Goal: Task Accomplishment & Management: Use online tool/utility

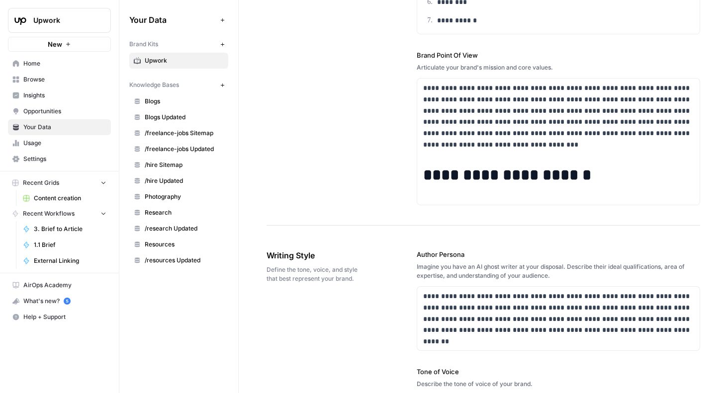
scroll to position [1082, 0]
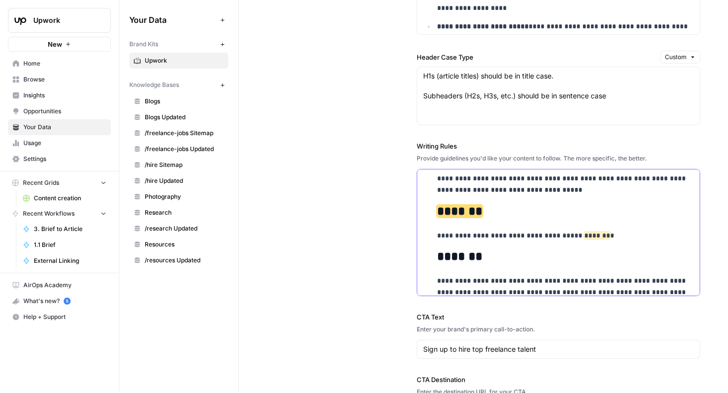
click at [583, 241] on p "**********" at bounding box center [565, 235] width 257 height 11
click at [622, 242] on p "**********" at bounding box center [565, 235] width 257 height 11
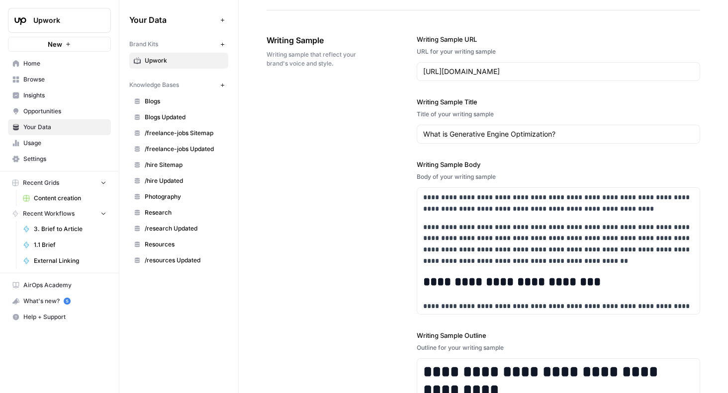
scroll to position [1325, 0]
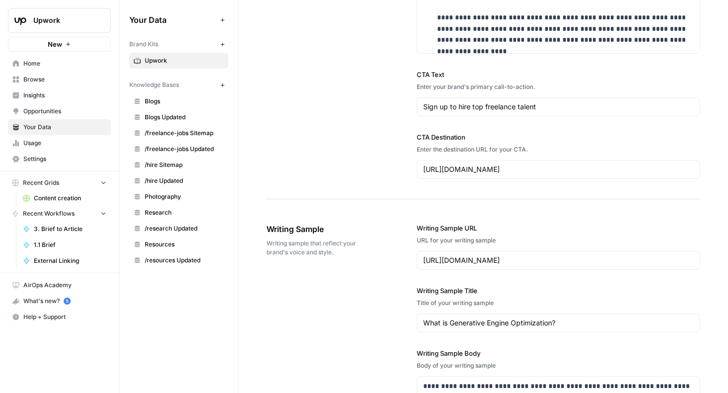
click at [70, 195] on span "Content creation" at bounding box center [70, 198] width 73 height 9
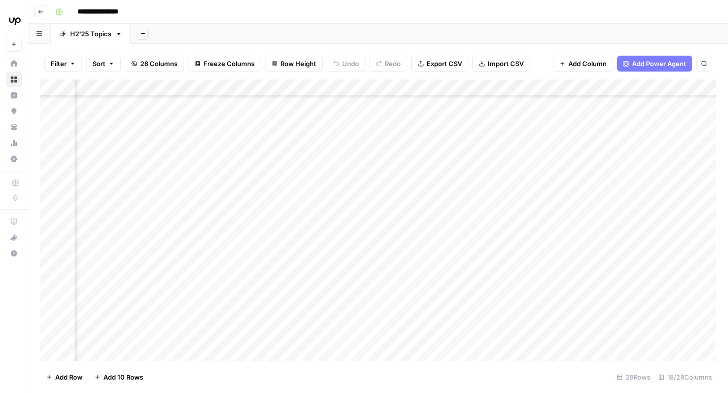
scroll to position [66, 867]
click at [449, 323] on div "Add Column" at bounding box center [378, 220] width 676 height 281
click at [305, 263] on div "Add Column" at bounding box center [378, 220] width 676 height 281
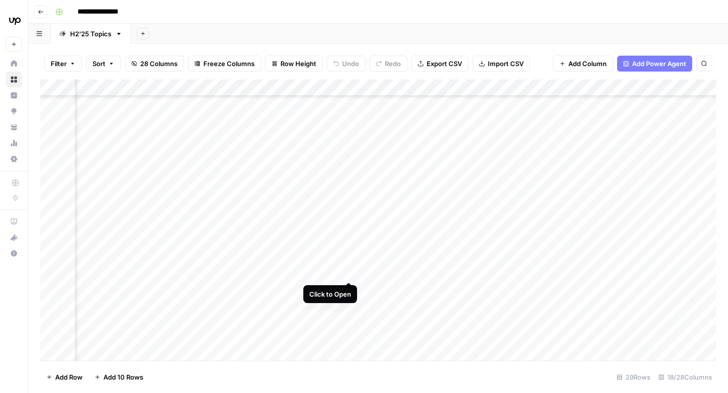
click at [350, 263] on div "Add Column" at bounding box center [378, 220] width 676 height 281
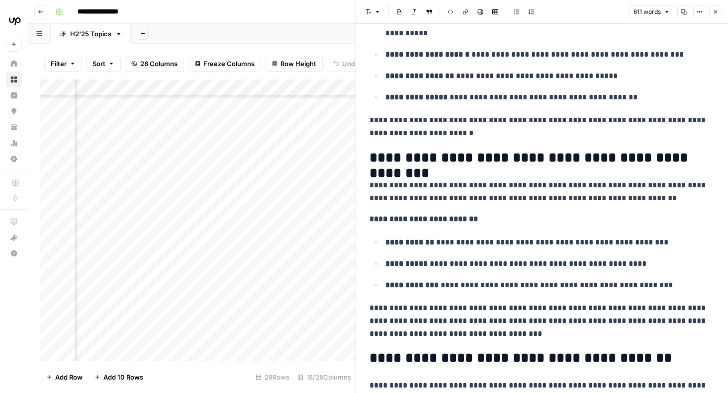
scroll to position [205, 0]
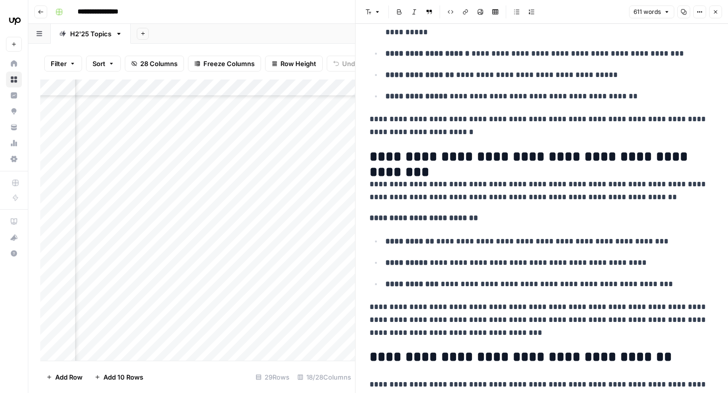
click at [654, 195] on p "**********" at bounding box center [541, 191] width 345 height 26
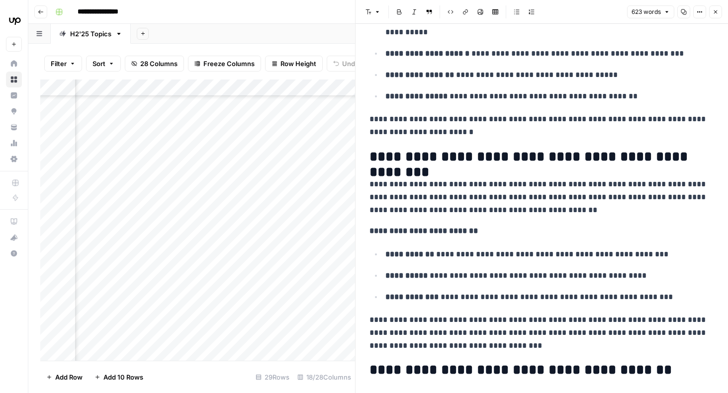
scroll to position [0, 0]
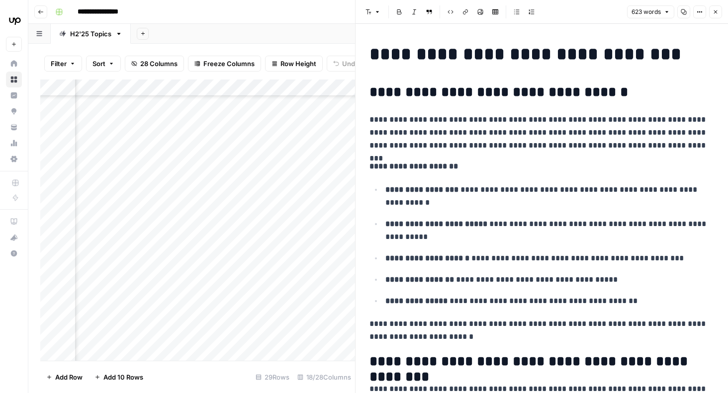
click at [716, 16] on button "Close" at bounding box center [715, 11] width 13 height 13
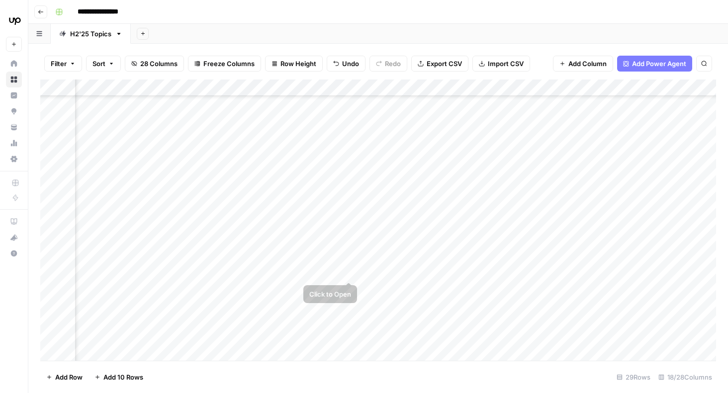
click at [349, 261] on div "Add Column" at bounding box center [378, 220] width 676 height 281
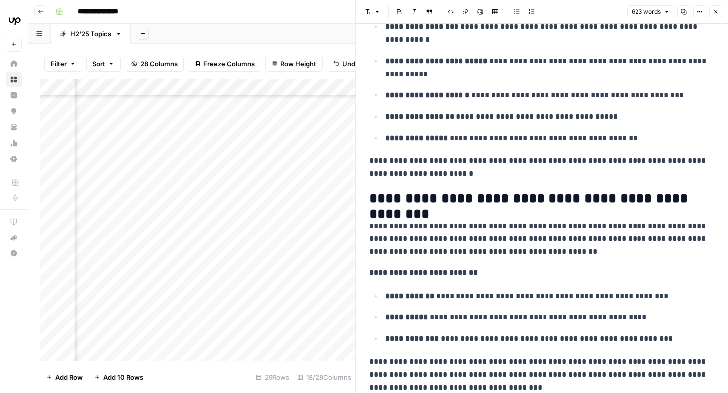
scroll to position [229, 0]
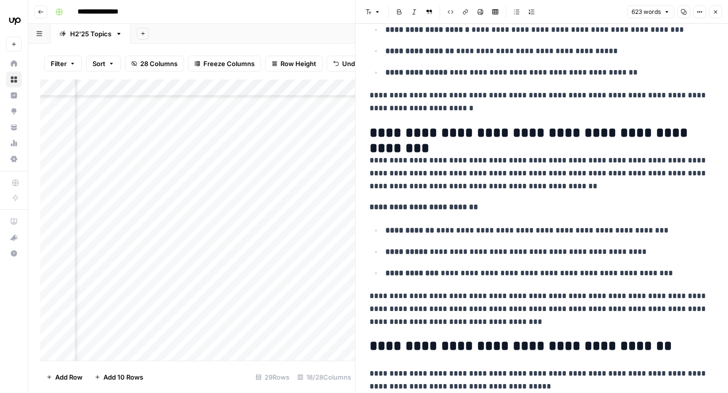
click at [713, 15] on button "Close" at bounding box center [715, 11] width 13 height 13
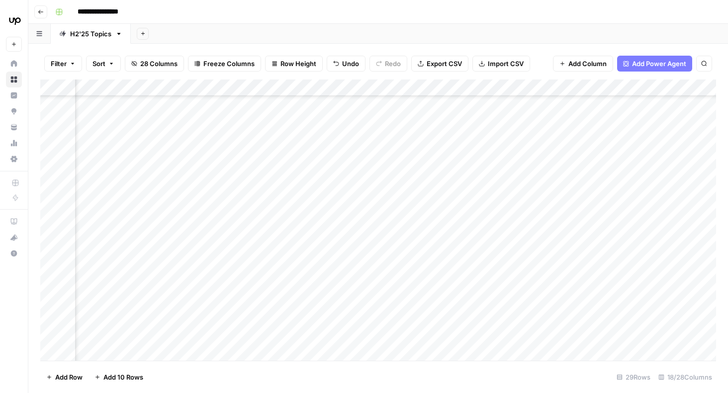
scroll to position [125, 733]
click at [628, 263] on div "Add Column" at bounding box center [378, 220] width 676 height 281
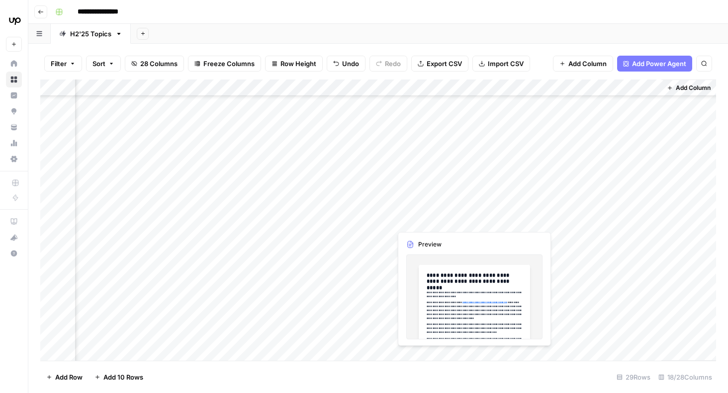
click at [459, 211] on div "Add Column" at bounding box center [378, 220] width 676 height 281
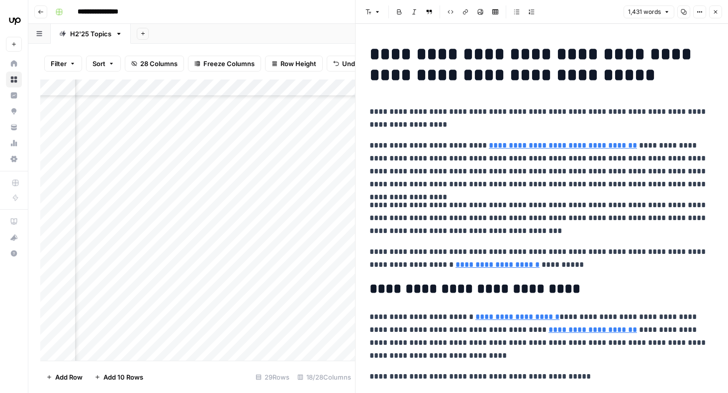
click at [669, 10] on icon "button" at bounding box center [667, 12] width 6 height 6
click at [582, 118] on p "**********" at bounding box center [541, 118] width 345 height 26
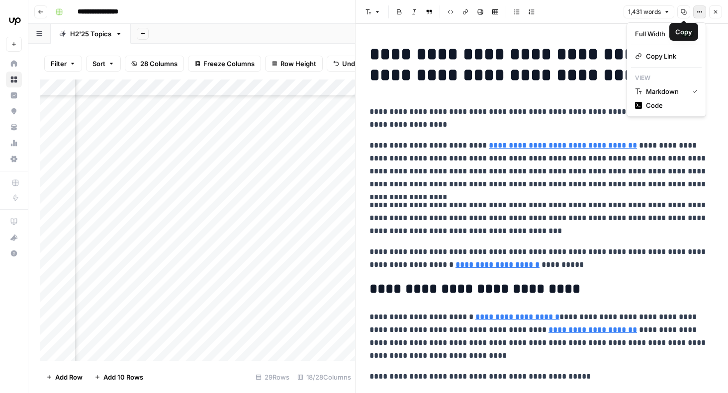
click at [697, 12] on icon "button" at bounding box center [700, 12] width 6 height 6
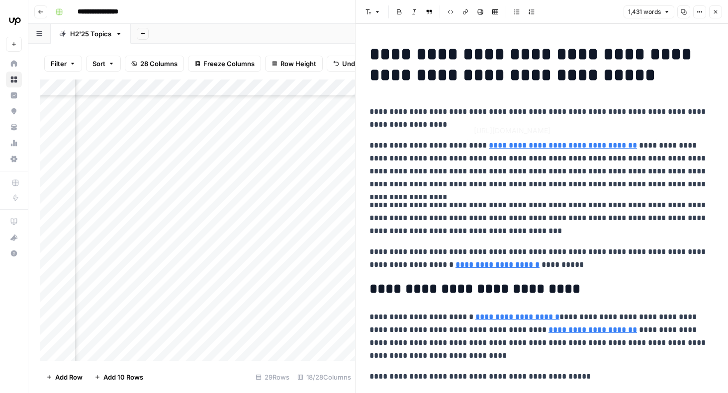
click at [552, 164] on p "**********" at bounding box center [541, 165] width 345 height 52
click at [717, 13] on icon "button" at bounding box center [716, 12] width 6 height 6
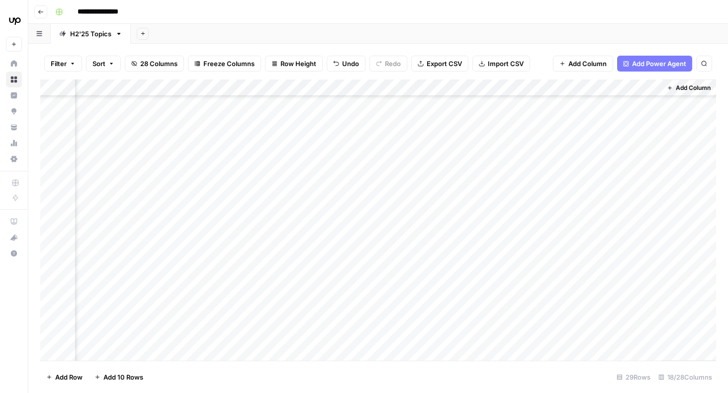
scroll to position [125, 1056]
click at [481, 264] on div "Add Column" at bounding box center [378, 220] width 676 height 281
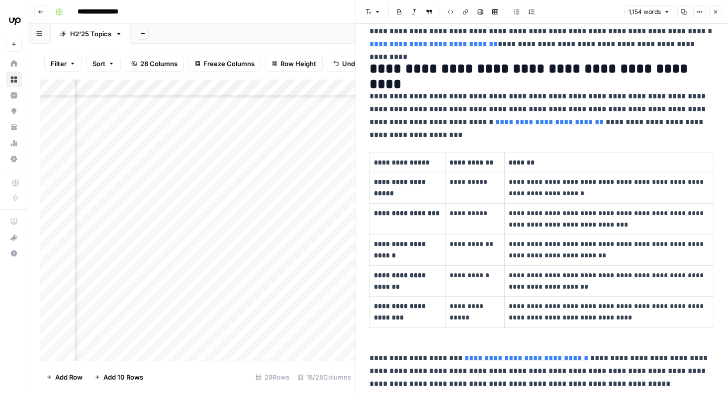
scroll to position [234, 0]
click at [569, 284] on p "**********" at bounding box center [609, 280] width 201 height 23
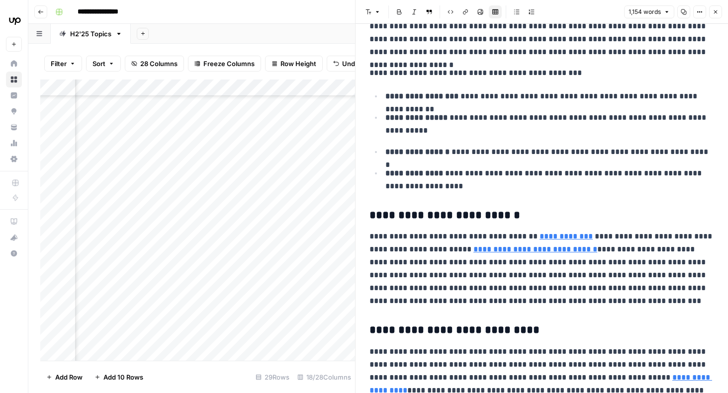
scroll to position [995, 0]
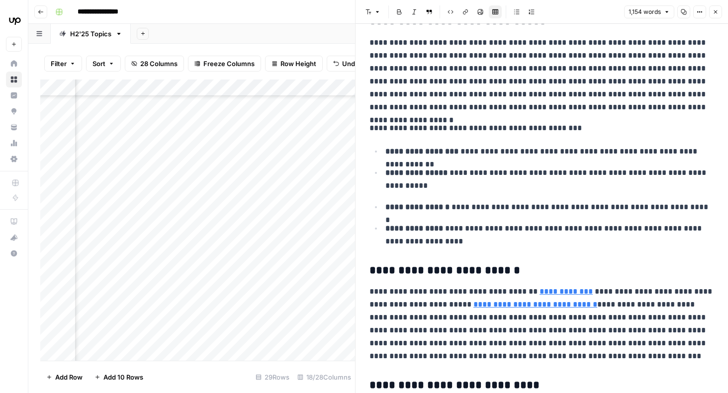
click at [717, 8] on button "Close" at bounding box center [715, 11] width 13 height 13
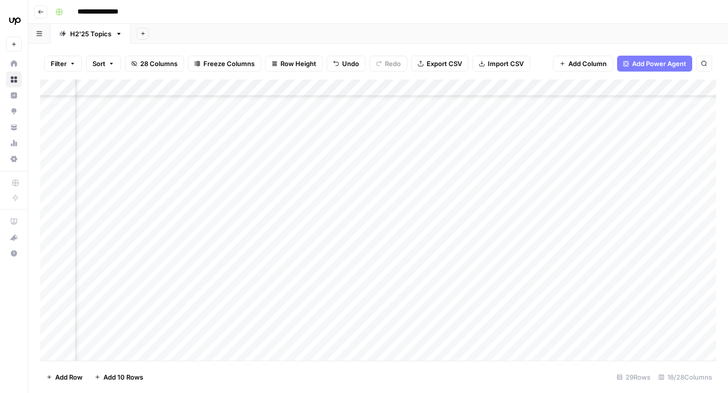
scroll to position [125, 463]
click at [328, 262] on div "Add Column" at bounding box center [378, 220] width 676 height 281
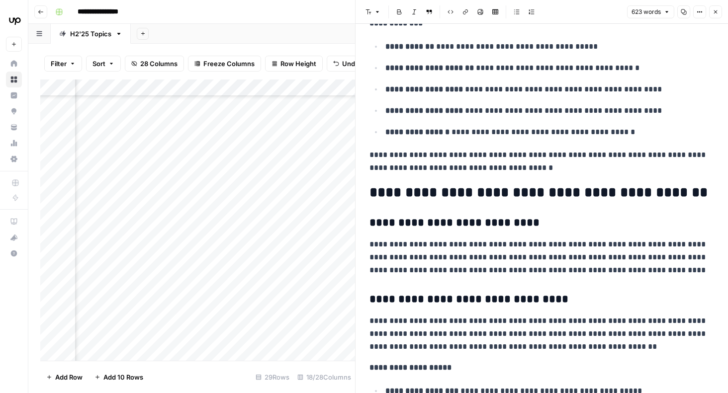
scroll to position [548, 0]
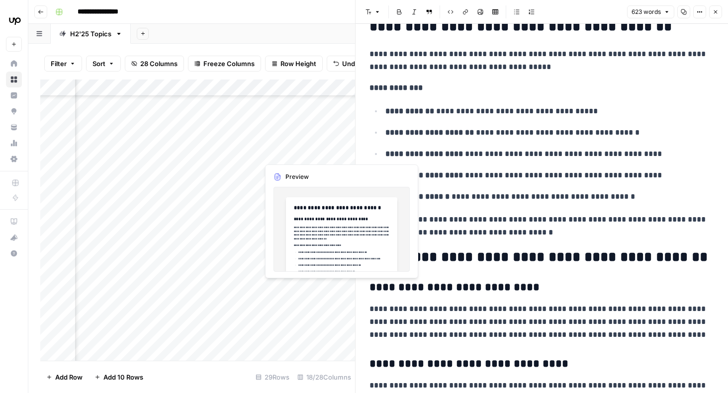
click at [315, 296] on div "Add Column" at bounding box center [197, 220] width 315 height 281
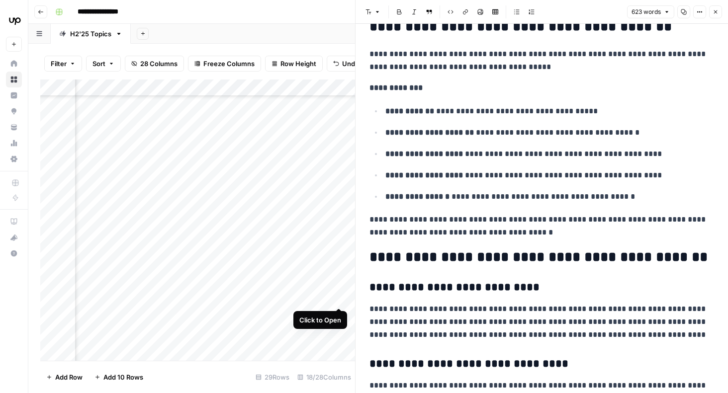
click at [339, 288] on div "Add Column" at bounding box center [197, 220] width 315 height 281
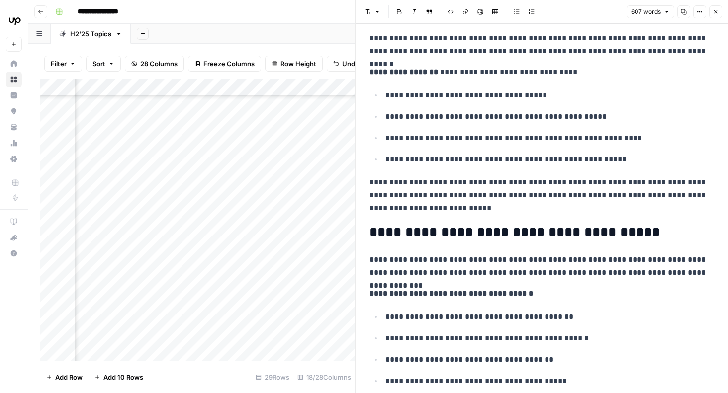
scroll to position [307, 0]
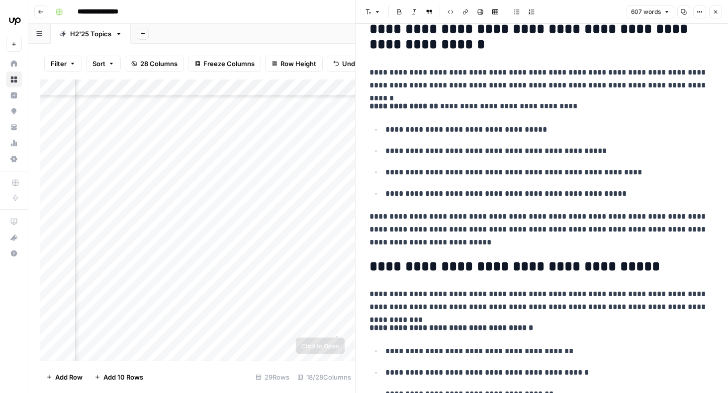
click at [314, 332] on div "Add Column" at bounding box center [197, 220] width 315 height 281
click at [300, 326] on div "Add Column" at bounding box center [197, 220] width 315 height 281
click at [718, 14] on icon "button" at bounding box center [716, 12] width 6 height 6
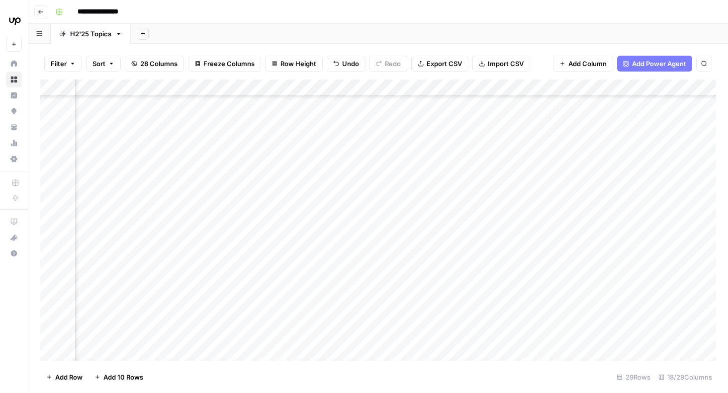
click at [290, 185] on div "Add Column" at bounding box center [378, 220] width 676 height 281
click at [473, 185] on div "Add Column" at bounding box center [378, 220] width 676 height 281
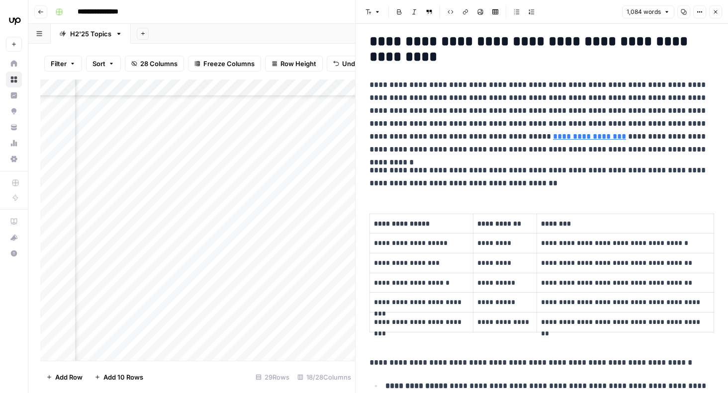
scroll to position [299, 0]
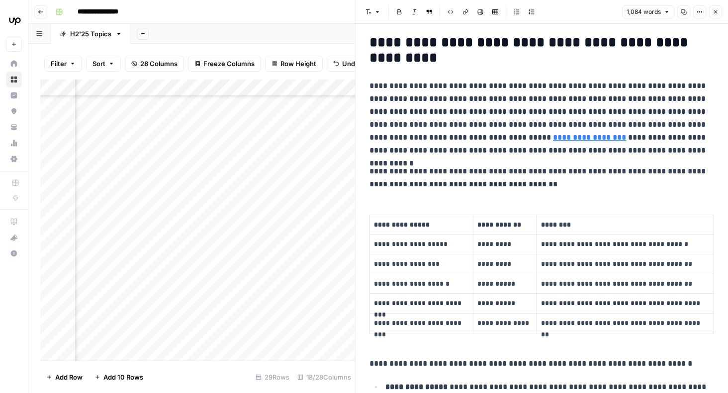
click at [717, 10] on icon "button" at bounding box center [716, 12] width 6 height 6
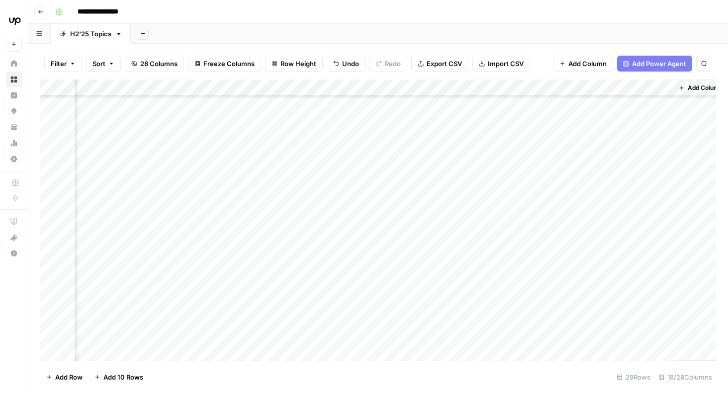
scroll to position [125, 1056]
click at [483, 159] on div "Add Column" at bounding box center [378, 220] width 676 height 281
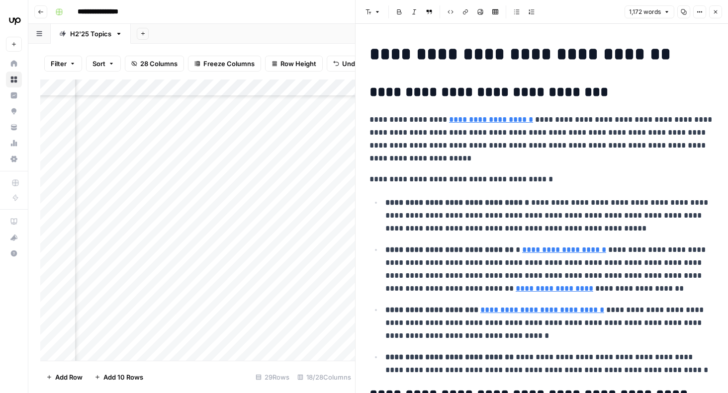
click at [715, 14] on icon "button" at bounding box center [716, 12] width 6 height 6
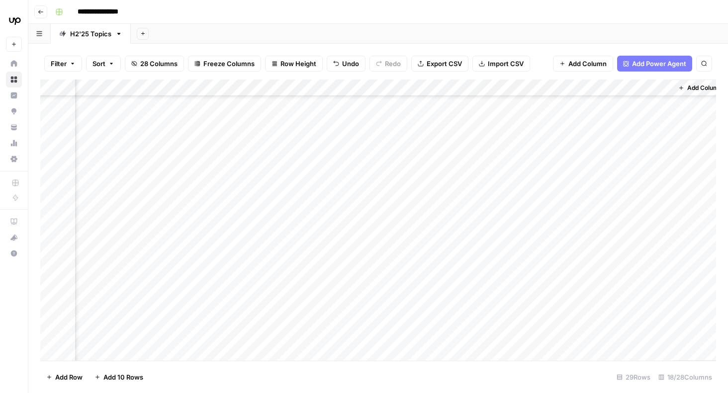
click at [481, 262] on div "Add Column" at bounding box center [378, 220] width 676 height 281
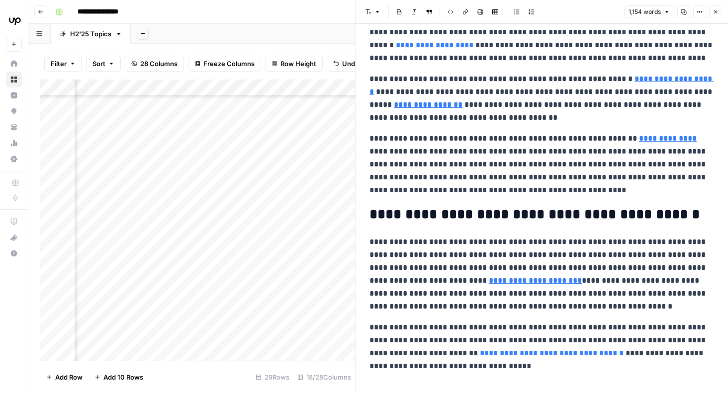
scroll to position [1516, 0]
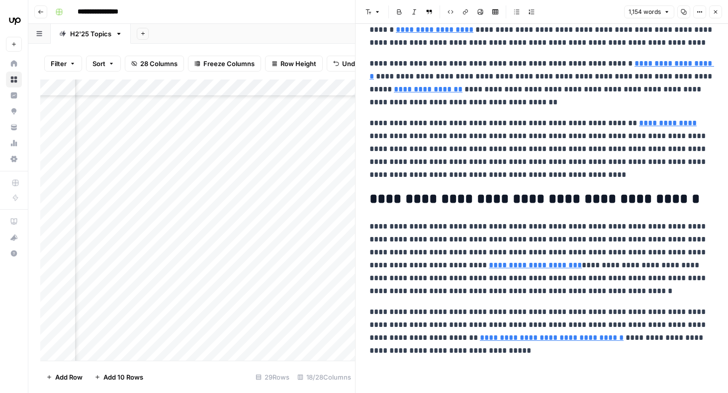
click at [715, 9] on icon "button" at bounding box center [716, 12] width 6 height 6
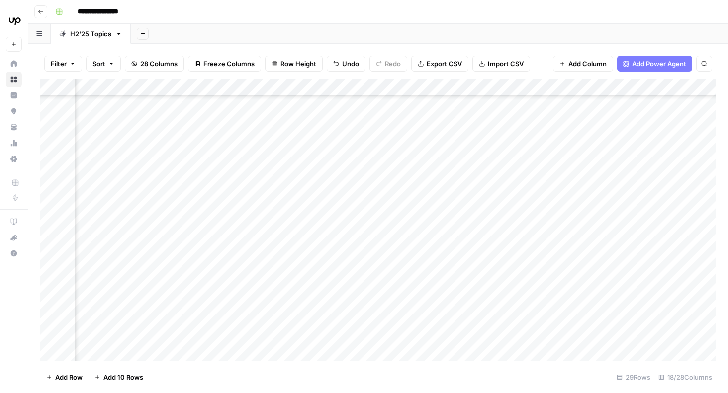
scroll to position [125, 407]
click at [384, 261] on div "Add Column" at bounding box center [378, 220] width 676 height 281
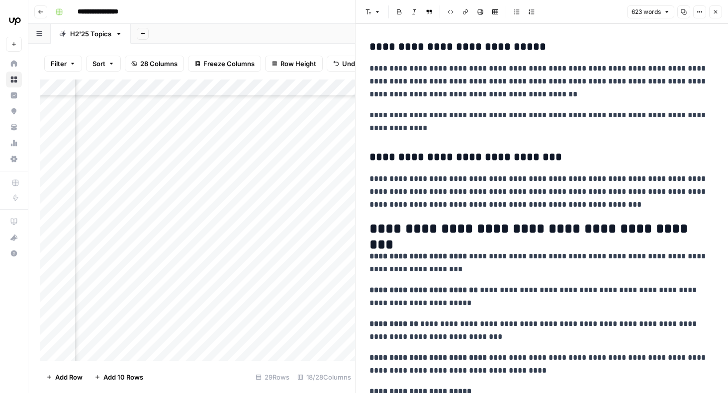
scroll to position [1194, 0]
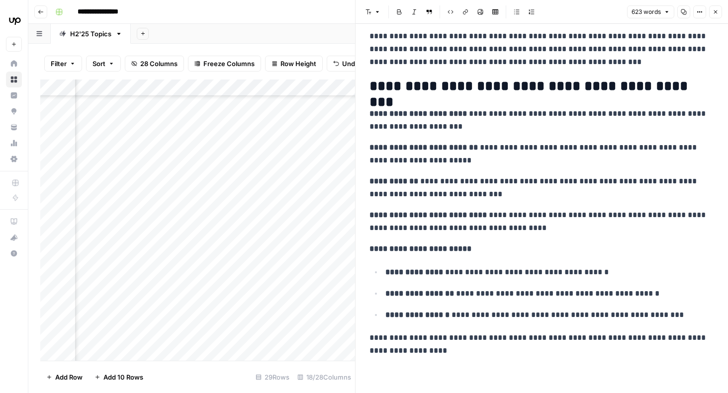
click at [663, 290] on p "**********" at bounding box center [549, 293] width 329 height 13
click at [384, 294] on li "**********" at bounding box center [548, 293] width 332 height 13
click at [649, 292] on p "**********" at bounding box center [549, 293] width 329 height 13
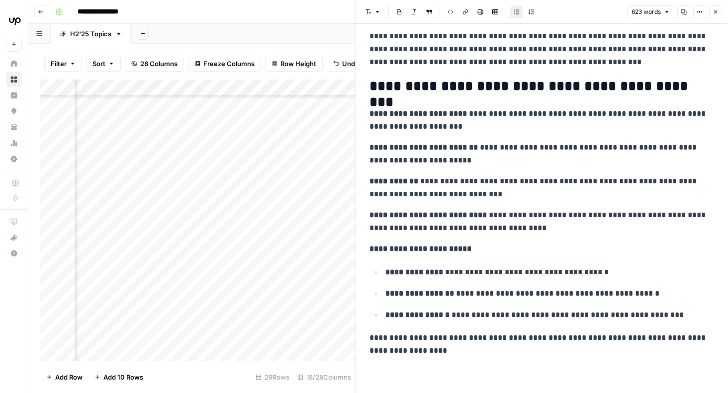
click at [382, 295] on ul "**********" at bounding box center [541, 294] width 345 height 56
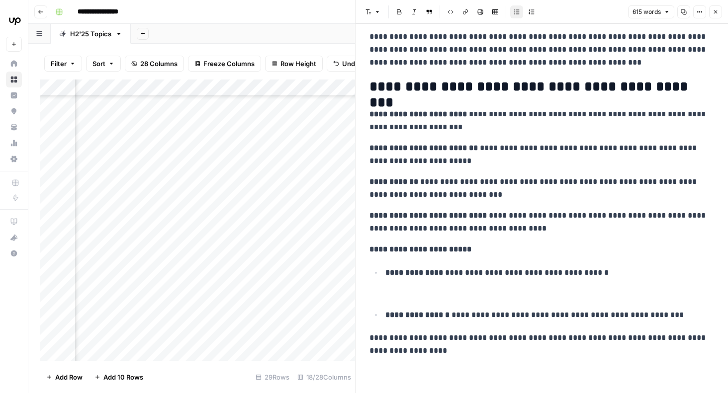
scroll to position [1172, 0]
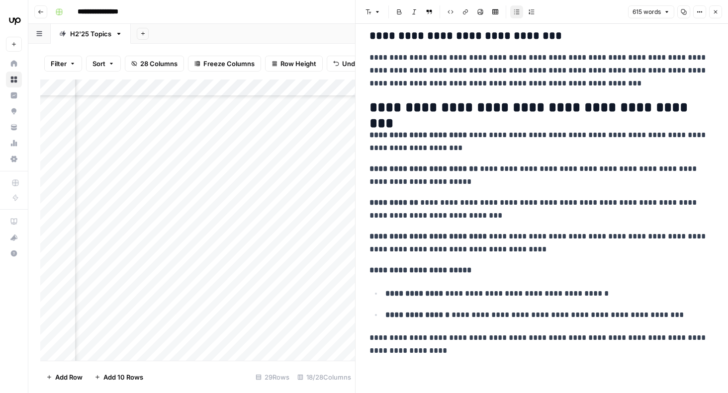
click at [483, 354] on p "**********" at bounding box center [541, 345] width 345 height 26
click at [717, 12] on icon "button" at bounding box center [716, 12] width 6 height 6
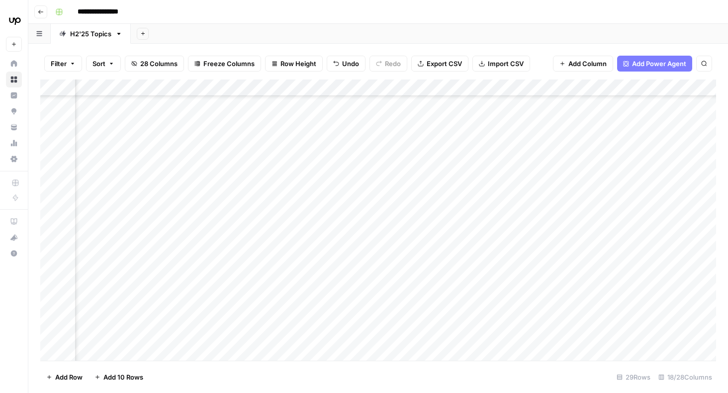
scroll to position [123, 823]
click at [524, 263] on div "Add Column" at bounding box center [378, 220] width 676 height 281
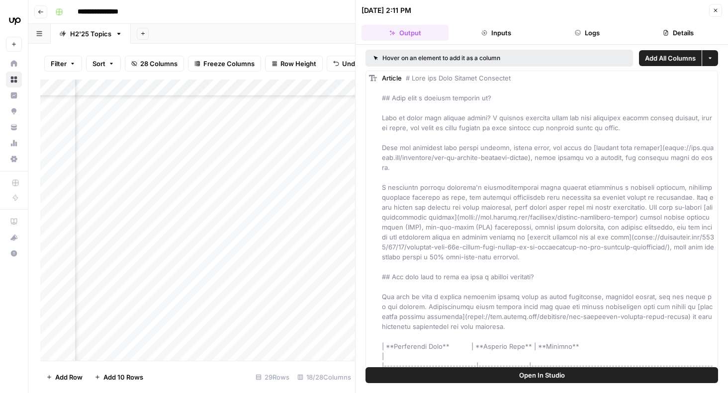
click at [713, 13] on icon "button" at bounding box center [716, 10] width 6 height 6
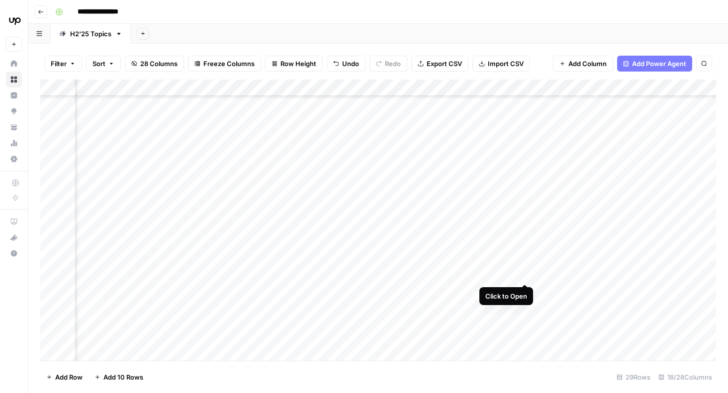
click at [525, 264] on div "Add Column" at bounding box center [378, 220] width 676 height 281
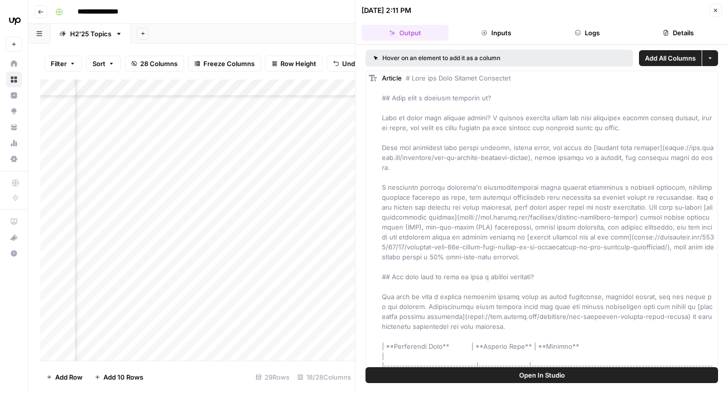
click at [597, 34] on button "Logs" at bounding box center [587, 33] width 87 height 16
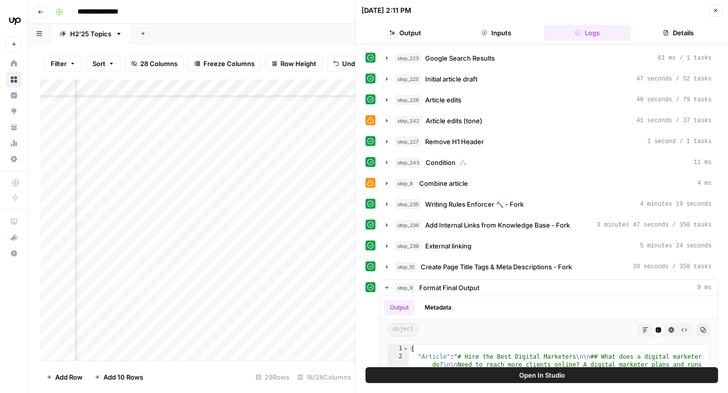
click at [715, 10] on icon "button" at bounding box center [715, 10] width 3 height 3
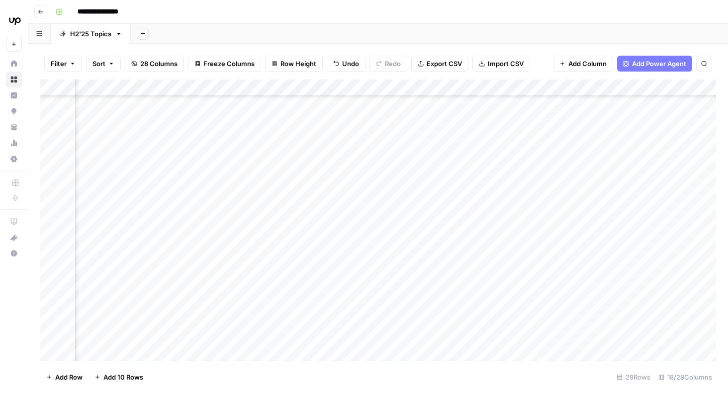
scroll to position [123, 966]
click at [383, 156] on div "Add Column" at bounding box center [378, 220] width 676 height 281
click at [383, 160] on div "Add Column" at bounding box center [378, 220] width 676 height 281
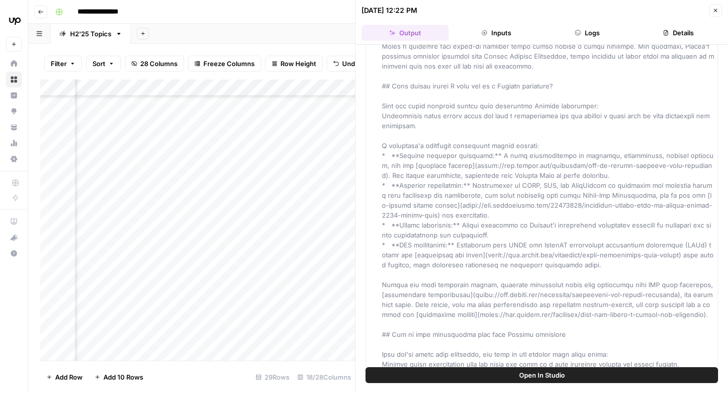
scroll to position [1121, 0]
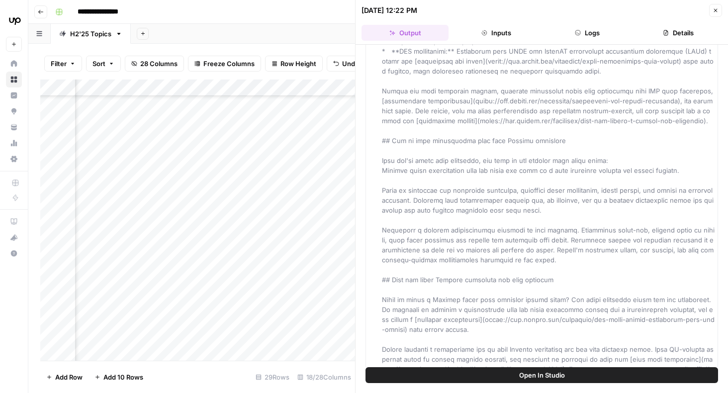
click at [716, 10] on icon "button" at bounding box center [716, 10] width 6 height 6
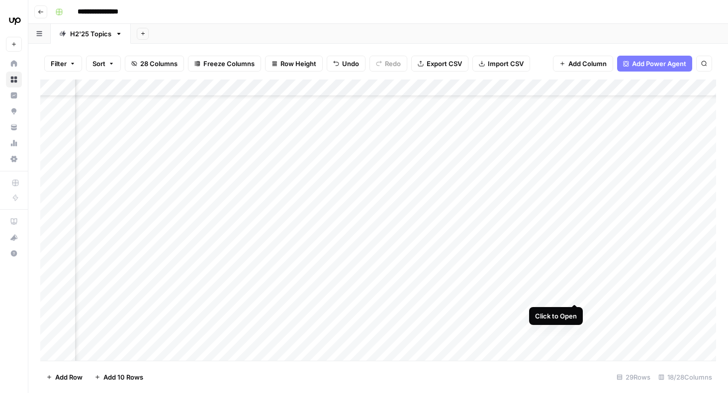
scroll to position [96, 966]
click at [571, 186] on div "Add Column" at bounding box center [378, 220] width 676 height 281
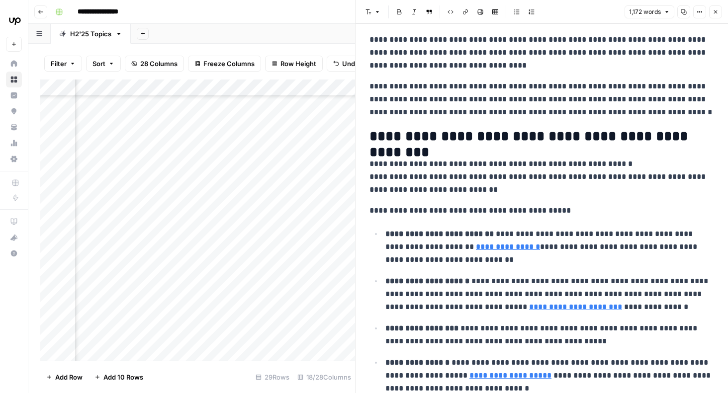
scroll to position [1622, 0]
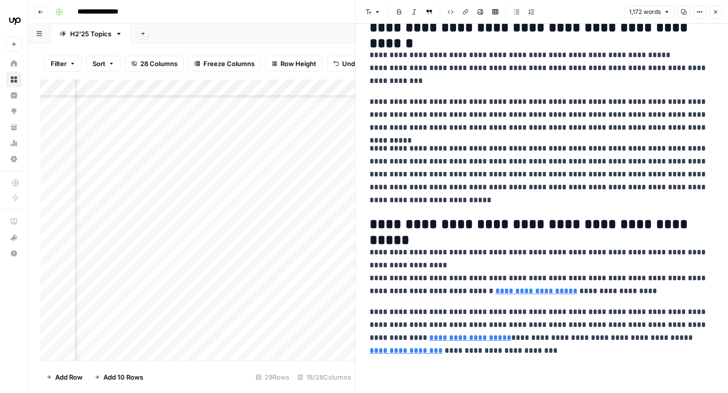
click at [718, 11] on button "Close" at bounding box center [715, 11] width 13 height 13
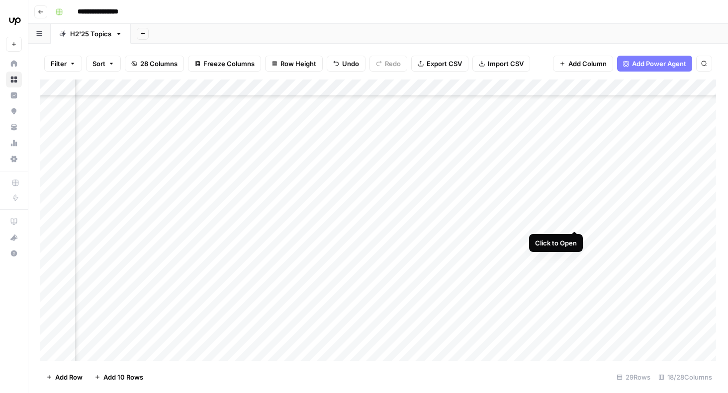
click at [575, 210] on div "Add Column" at bounding box center [378, 220] width 676 height 281
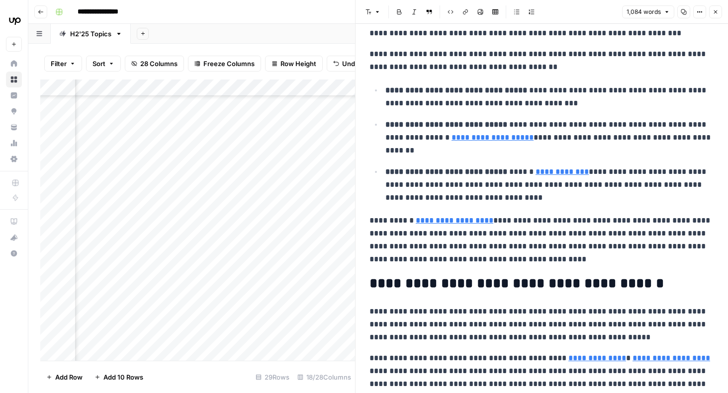
scroll to position [1286, 0]
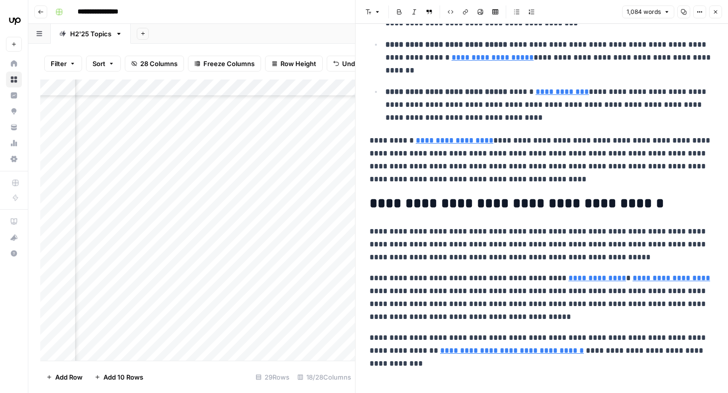
click at [716, 14] on icon "button" at bounding box center [716, 12] width 6 height 6
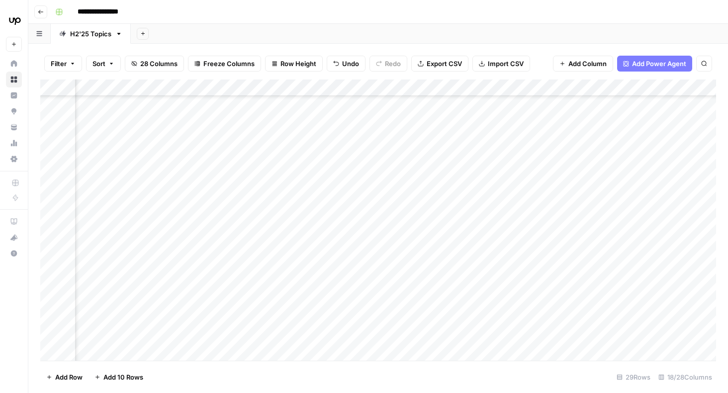
scroll to position [99, 407]
click at [395, 187] on div "Add Column" at bounding box center [378, 220] width 676 height 281
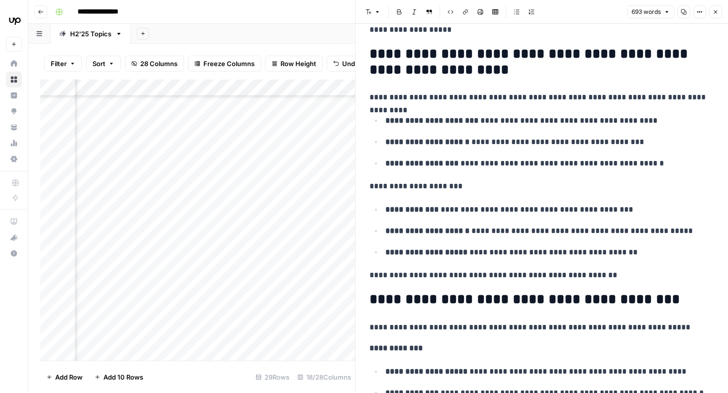
scroll to position [361, 0]
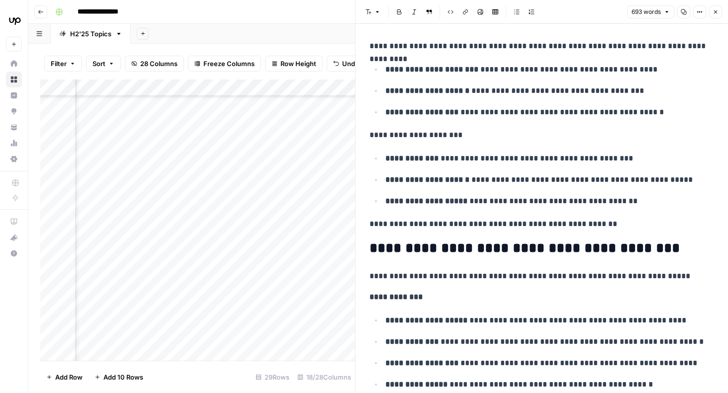
click at [644, 224] on p "**********" at bounding box center [541, 224] width 345 height 13
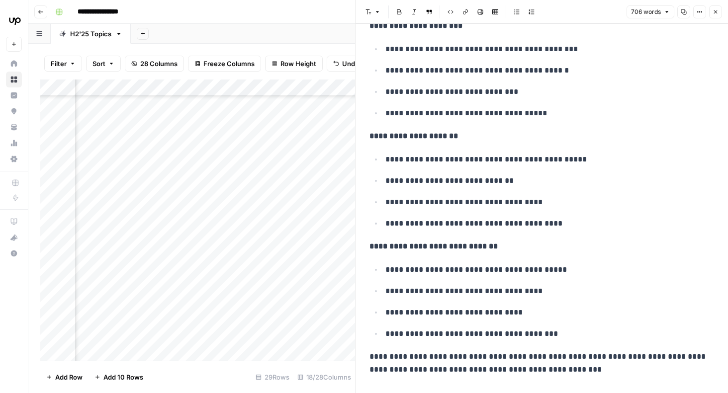
scroll to position [1933, 0]
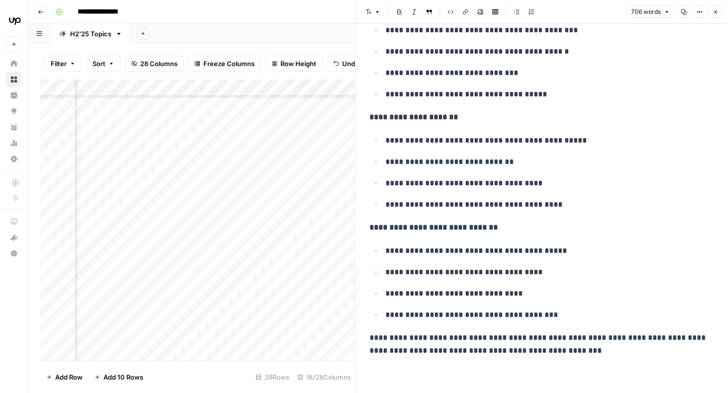
click at [625, 354] on p "**********" at bounding box center [541, 345] width 345 height 26
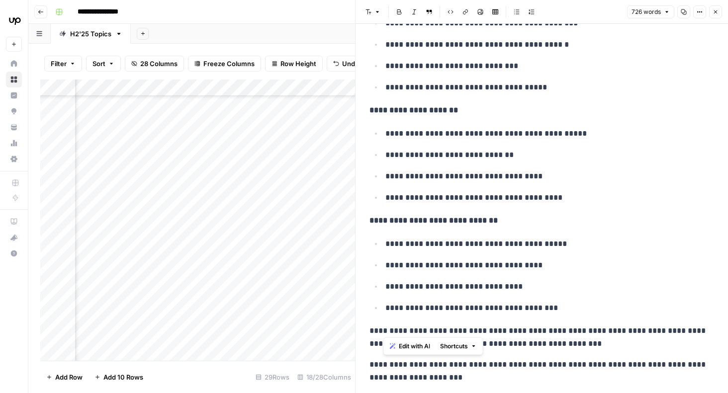
drag, startPoint x: 442, startPoint y: 364, endPoint x: 368, endPoint y: 366, distance: 74.1
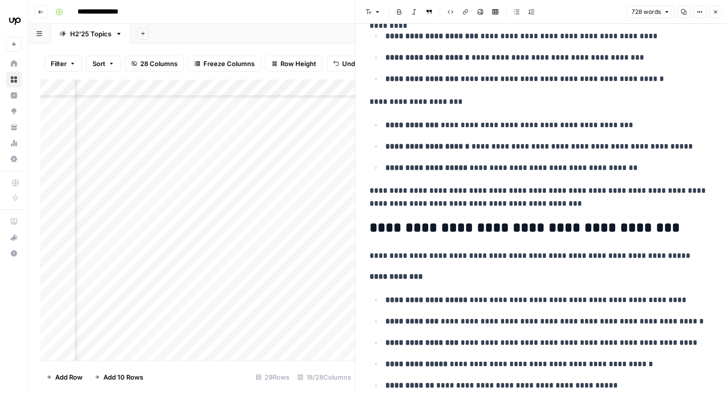
scroll to position [155, 0]
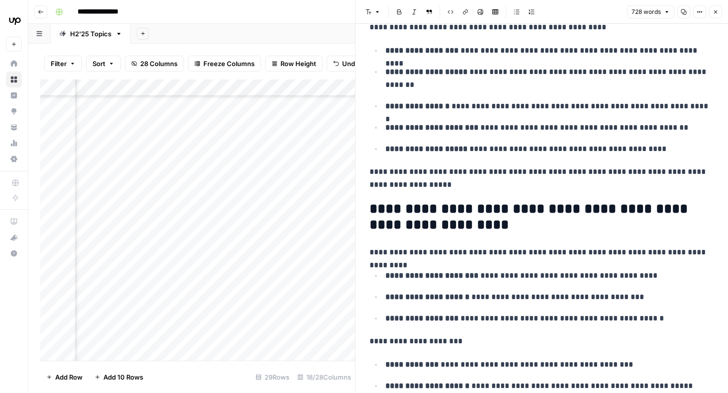
click at [717, 8] on button "Close" at bounding box center [715, 11] width 13 height 13
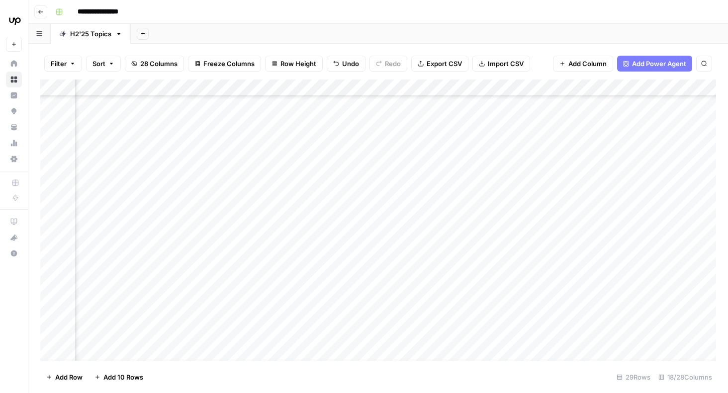
scroll to position [99, 845]
click at [517, 185] on div "Add Column" at bounding box center [378, 220] width 676 height 281
click at [470, 158] on div "Add Column" at bounding box center [378, 220] width 676 height 281
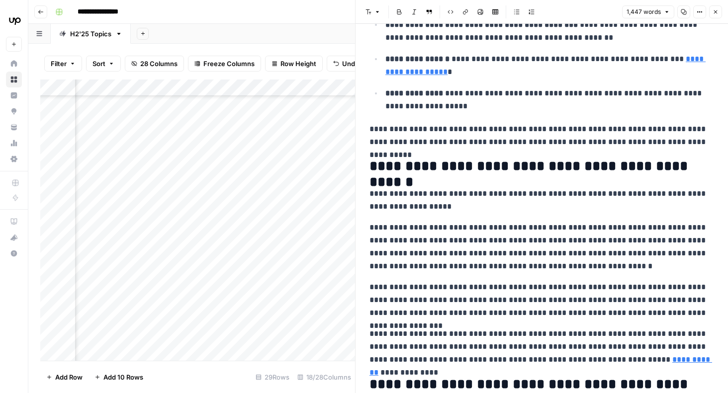
scroll to position [2274, 0]
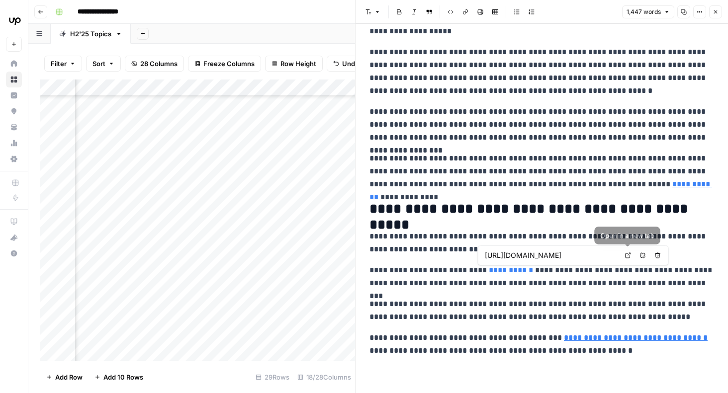
click at [627, 254] on icon at bounding box center [628, 256] width 6 height 6
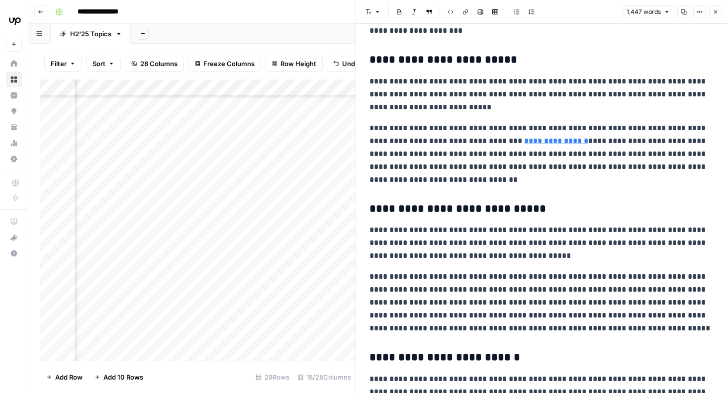
scroll to position [1111, 0]
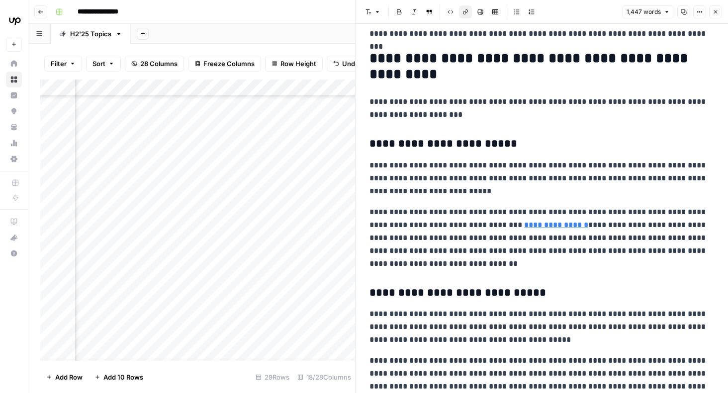
click at [536, 225] on link "**********" at bounding box center [556, 224] width 64 height 7
click at [633, 209] on icon at bounding box center [632, 209] width 5 height 5
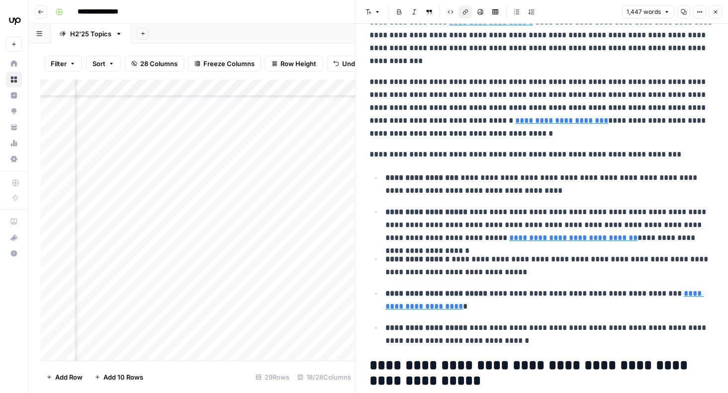
scroll to position [0, 0]
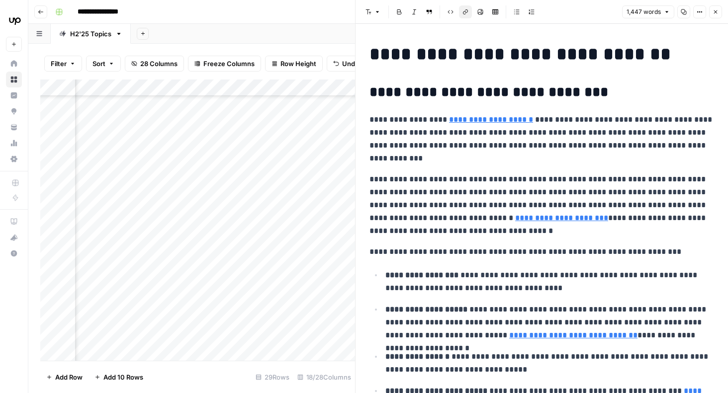
click at [716, 11] on icon "button" at bounding box center [715, 11] width 3 height 3
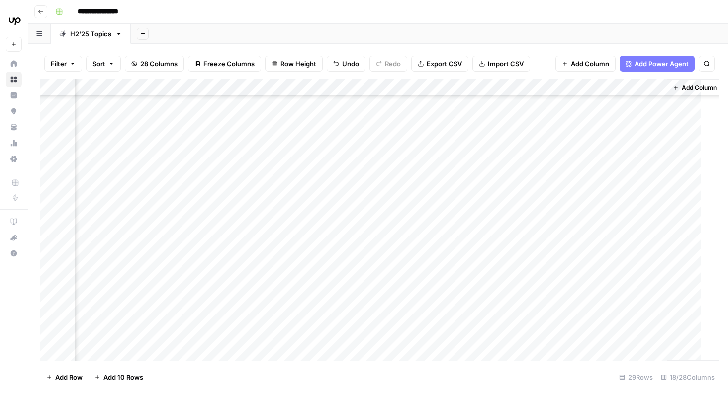
scroll to position [127, 1056]
click at [484, 185] on div "Add Column" at bounding box center [378, 220] width 676 height 281
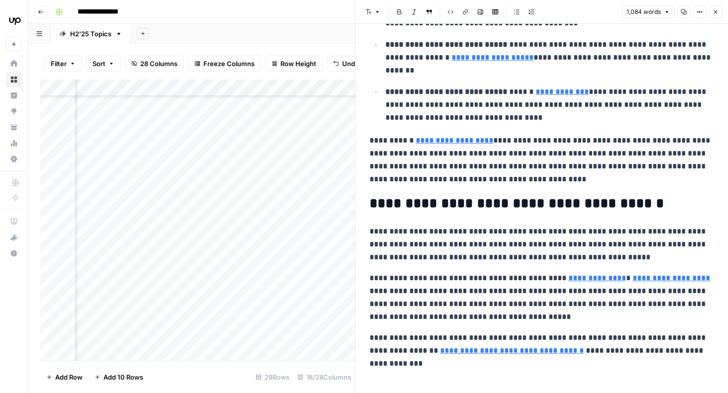
scroll to position [1286, 0]
click at [721, 6] on button "Close" at bounding box center [715, 11] width 13 height 13
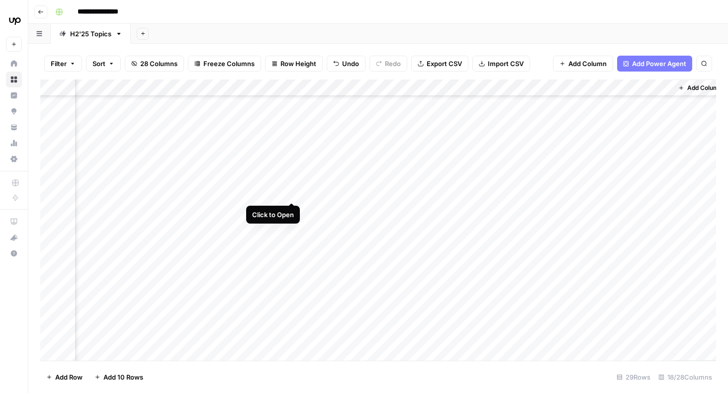
click at [291, 184] on div "Add Column" at bounding box center [378, 220] width 676 height 281
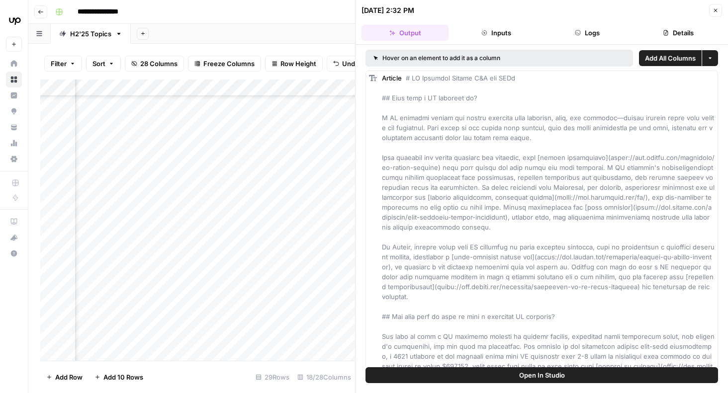
click at [494, 31] on button "Inputs" at bounding box center [495, 33] width 87 height 16
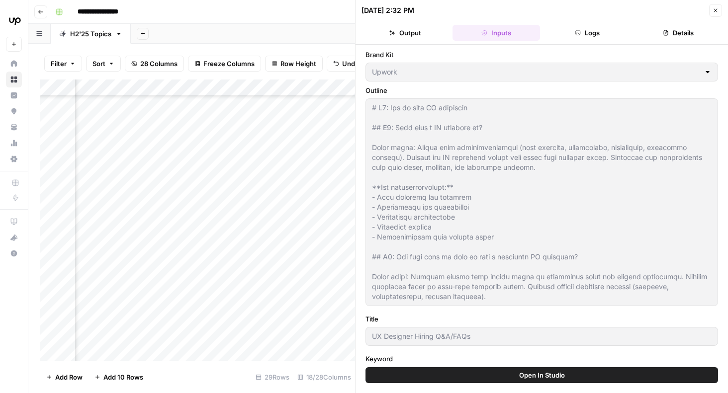
click at [575, 38] on button "Logs" at bounding box center [587, 33] width 87 height 16
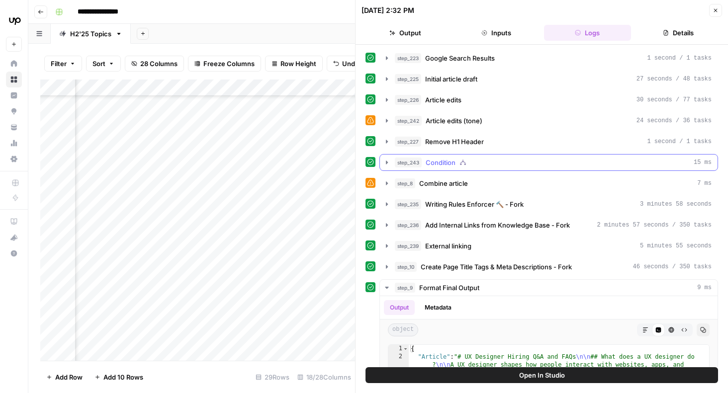
click at [384, 162] on icon "button" at bounding box center [387, 163] width 8 height 8
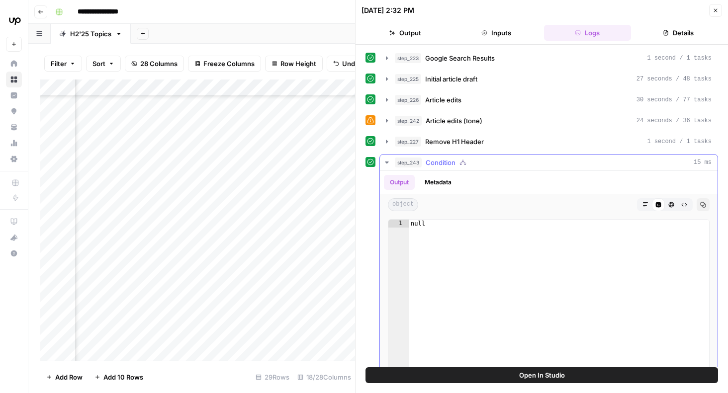
click at [385, 164] on icon "button" at bounding box center [387, 163] width 8 height 8
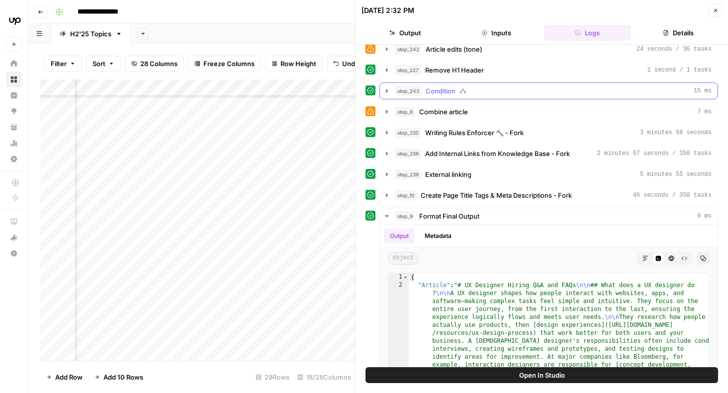
scroll to position [75, 0]
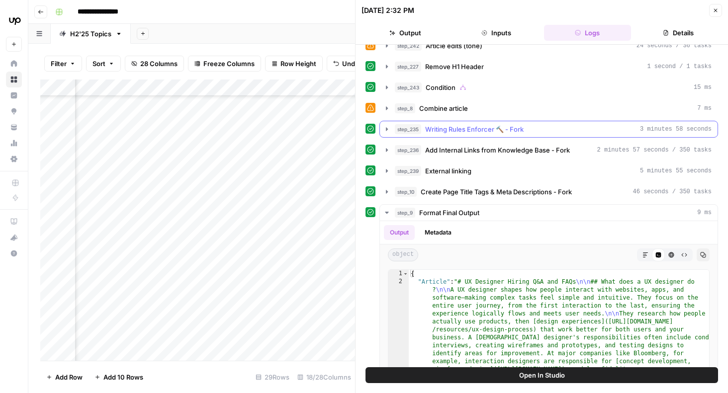
click at [388, 128] on icon "button" at bounding box center [387, 129] width 8 height 8
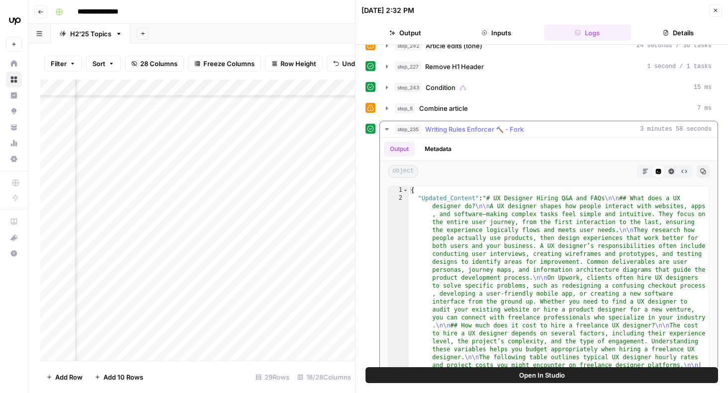
click at [388, 129] on icon "button" at bounding box center [386, 129] width 3 height 2
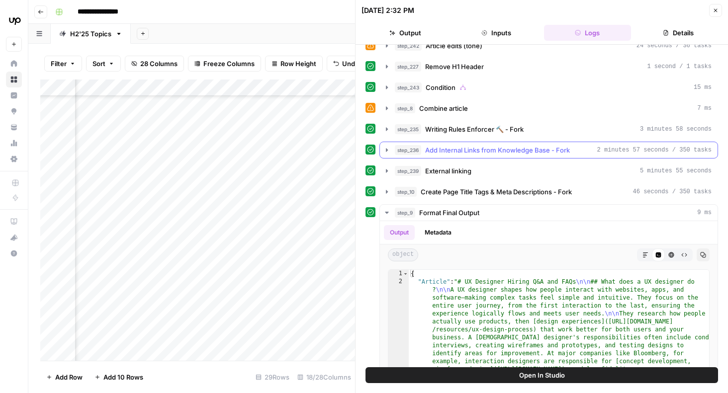
click at [387, 149] on icon "button" at bounding box center [387, 150] width 8 height 8
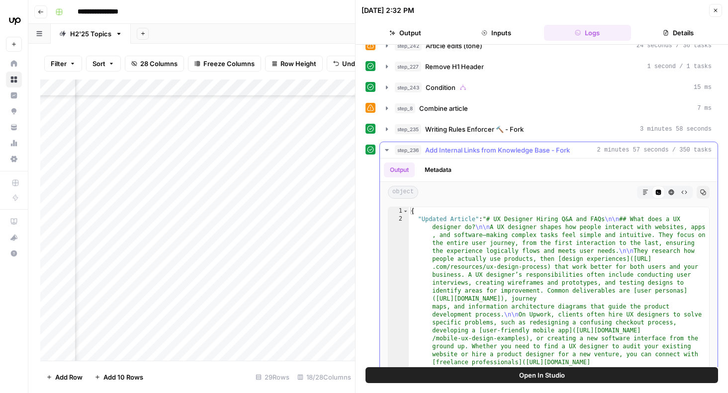
click at [387, 149] on icon "button" at bounding box center [387, 150] width 8 height 8
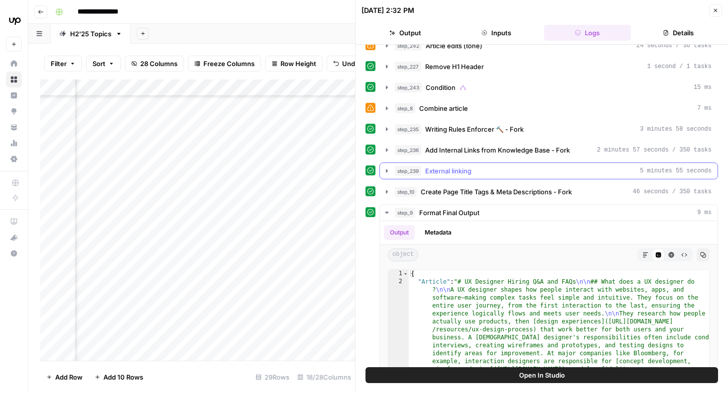
click at [388, 170] on icon "button" at bounding box center [387, 171] width 8 height 8
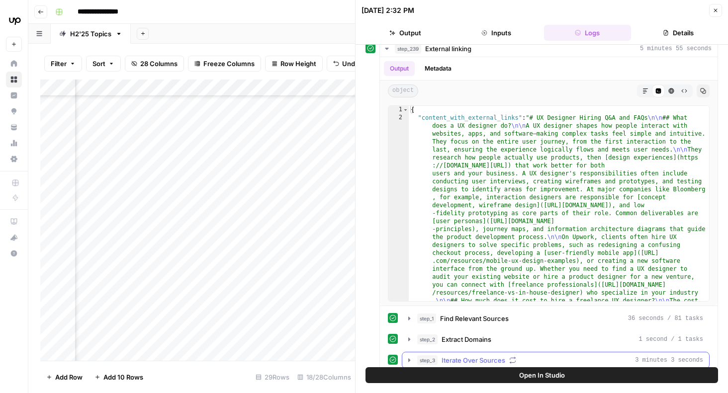
scroll to position [130, 0]
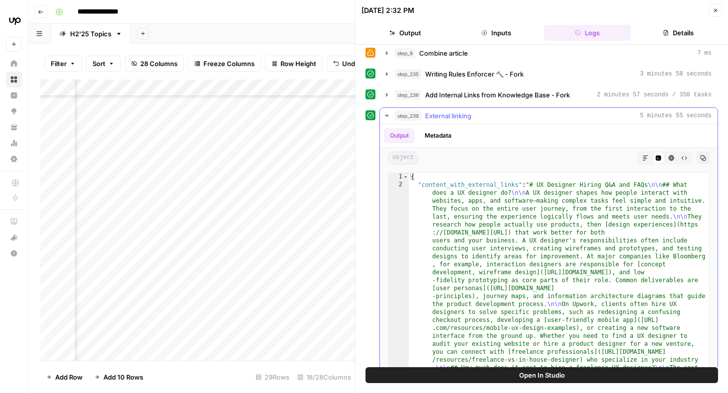
click at [386, 117] on icon "button" at bounding box center [387, 116] width 8 height 8
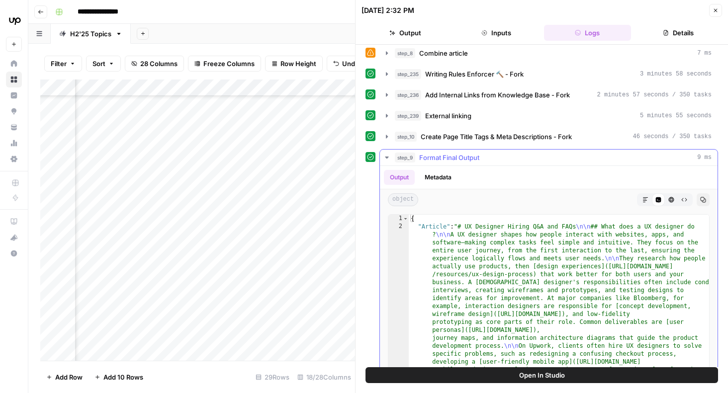
click at [387, 155] on icon "button" at bounding box center [387, 158] width 8 height 8
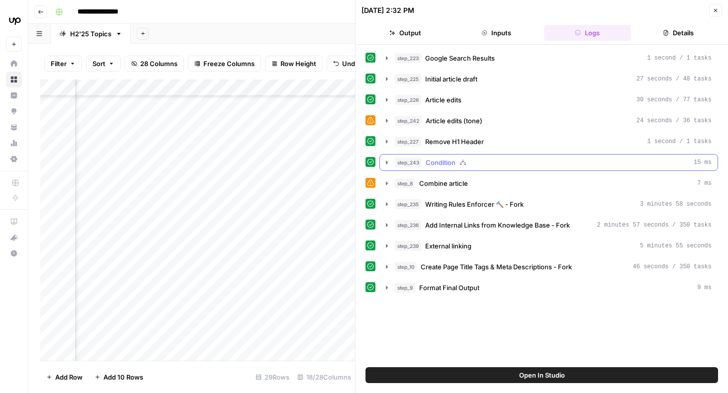
scroll to position [0, 0]
click at [693, 33] on button "Details" at bounding box center [678, 33] width 87 height 16
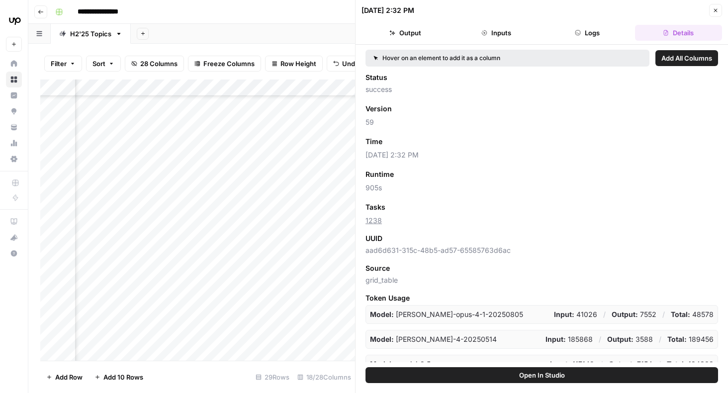
scroll to position [111, 0]
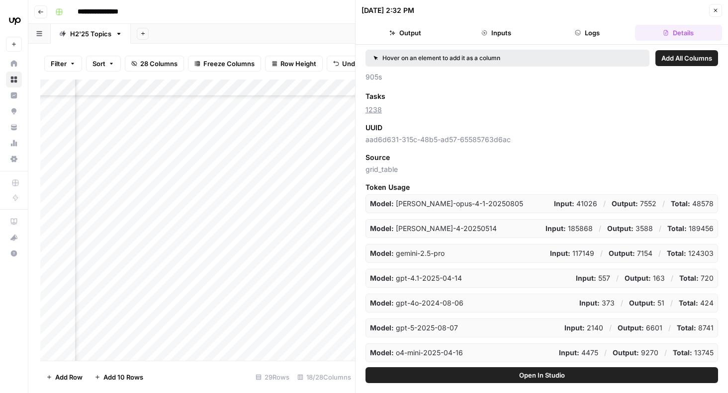
click at [719, 13] on button "Close" at bounding box center [715, 10] width 13 height 13
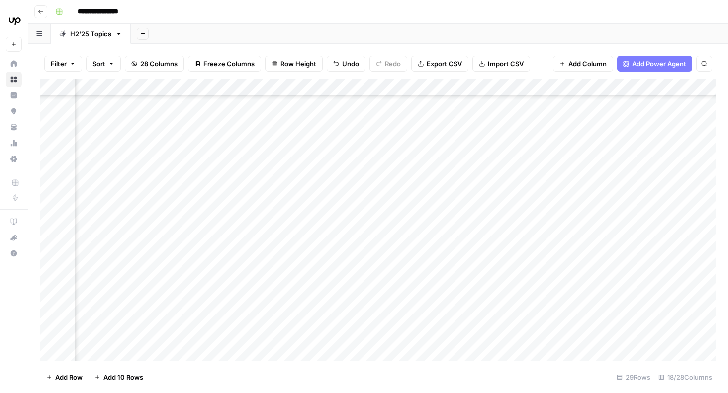
scroll to position [224, 343]
click at [460, 190] on div "Add Column" at bounding box center [378, 220] width 676 height 281
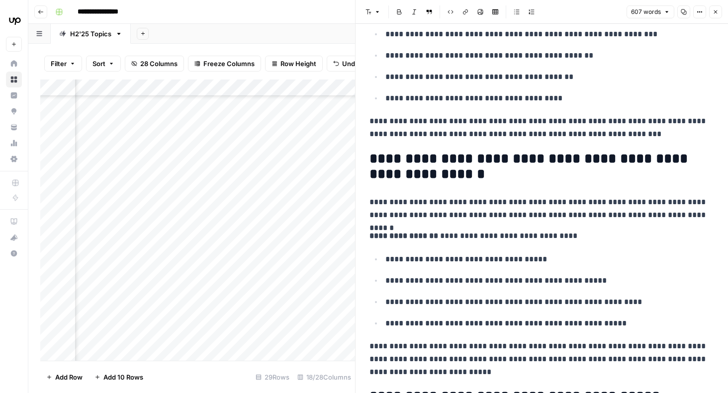
scroll to position [234, 0]
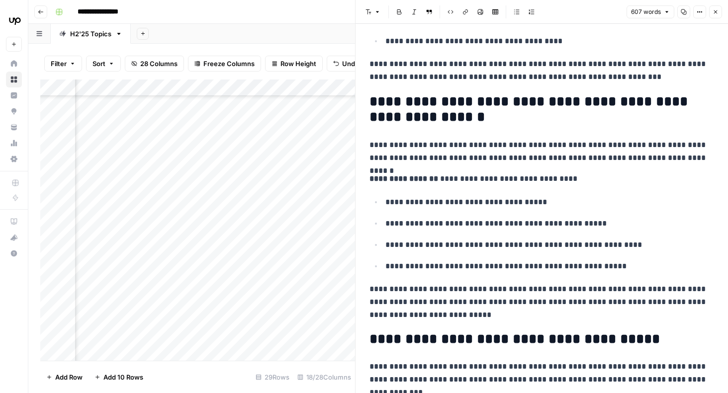
click at [504, 313] on p "**********" at bounding box center [541, 302] width 345 height 39
click at [519, 299] on p "**********" at bounding box center [541, 302] width 345 height 39
click at [464, 315] on p "**********" at bounding box center [541, 302] width 345 height 39
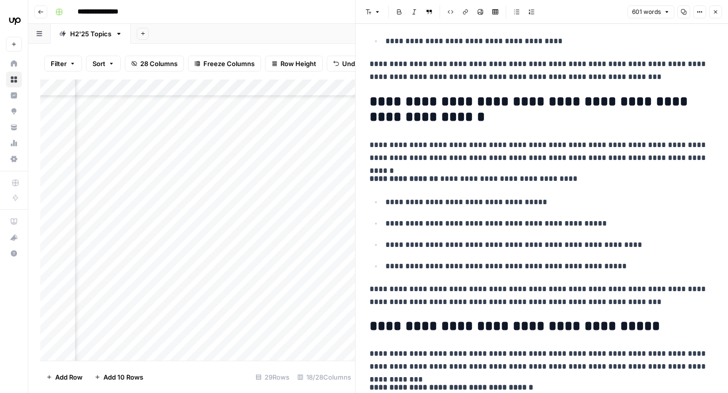
click at [645, 302] on p "**********" at bounding box center [541, 296] width 345 height 26
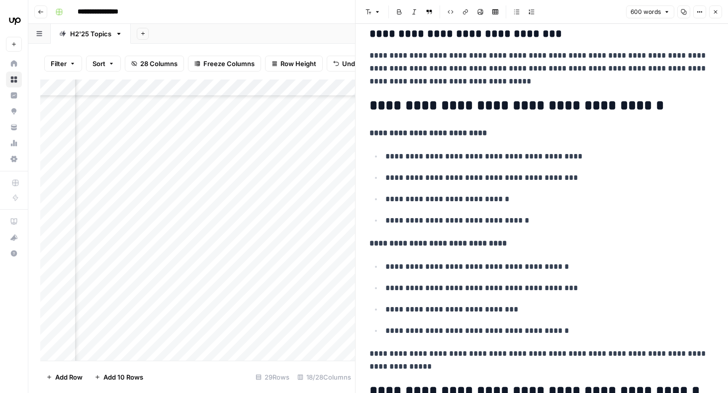
scroll to position [1174, 0]
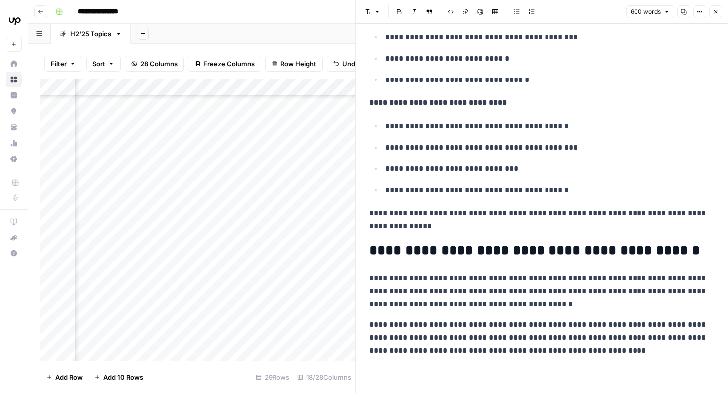
click at [627, 352] on p "**********" at bounding box center [541, 338] width 345 height 39
click at [547, 292] on p "**********" at bounding box center [541, 291] width 345 height 39
click at [569, 303] on p "**********" at bounding box center [541, 291] width 345 height 39
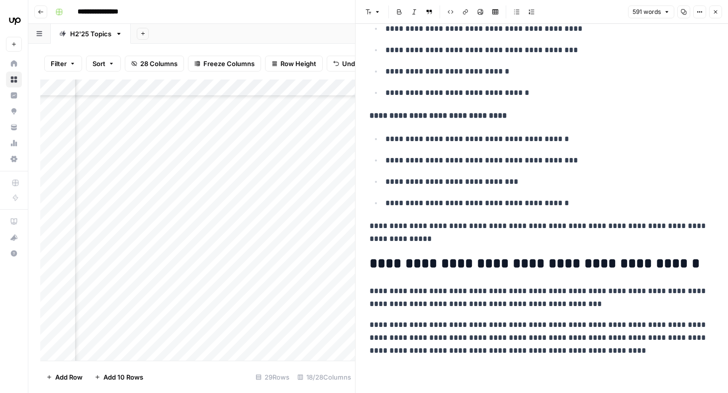
click at [606, 353] on p "**********" at bounding box center [541, 338] width 345 height 39
click at [673, 290] on p "**********" at bounding box center [541, 298] width 345 height 26
click at [697, 351] on p "**********" at bounding box center [541, 338] width 345 height 39
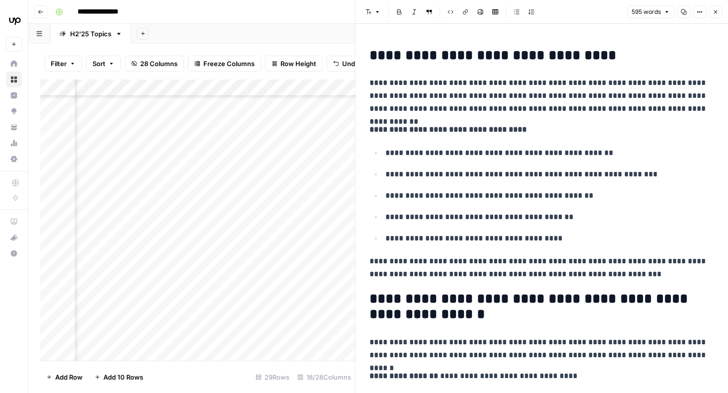
scroll to position [0, 0]
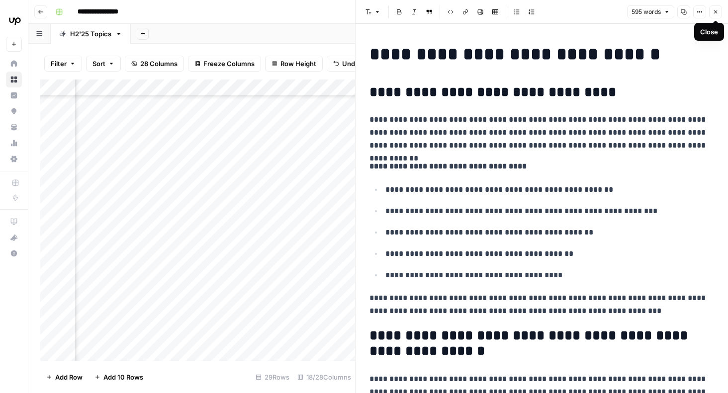
click at [716, 12] on icon "button" at bounding box center [716, 12] width 6 height 6
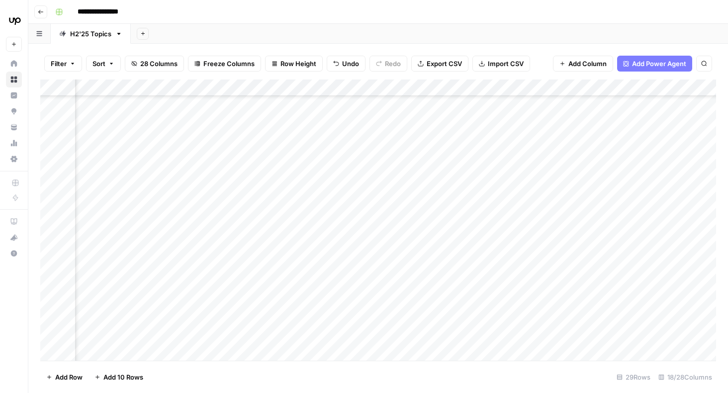
scroll to position [224, 1068]
click at [249, 189] on div "Add Column" at bounding box center [378, 220] width 676 height 281
click at [473, 179] on div "Add Column" at bounding box center [378, 220] width 676 height 281
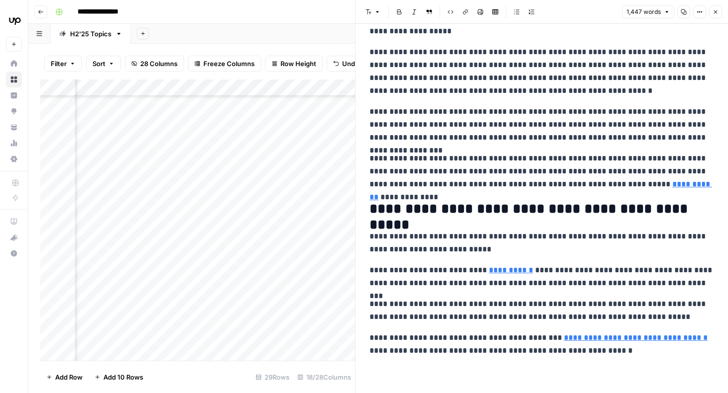
scroll to position [2270, 0]
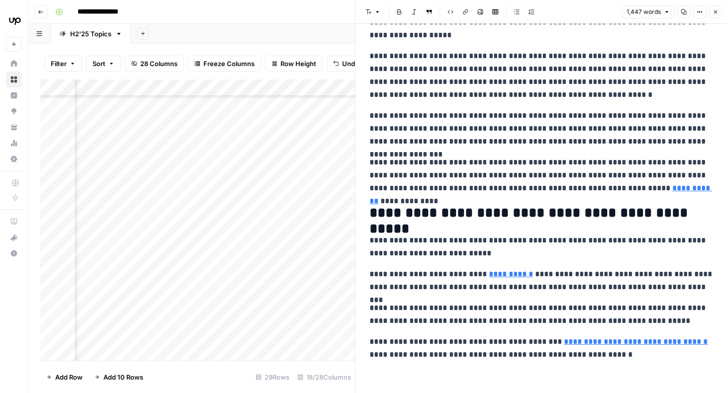
click at [715, 14] on icon "button" at bounding box center [716, 12] width 6 height 6
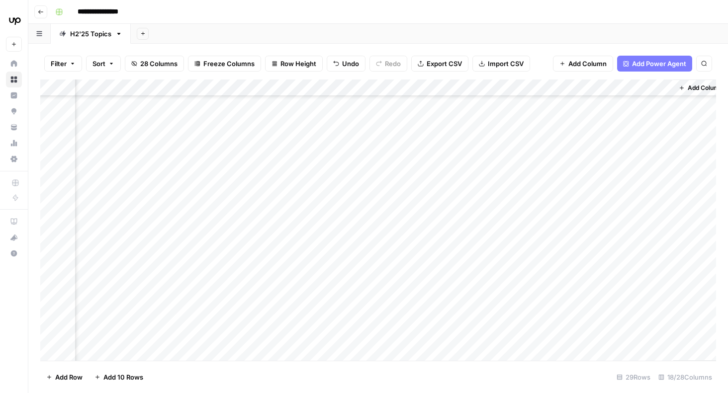
scroll to position [107, 1056]
click at [482, 206] on div "Add Column" at bounding box center [378, 220] width 676 height 281
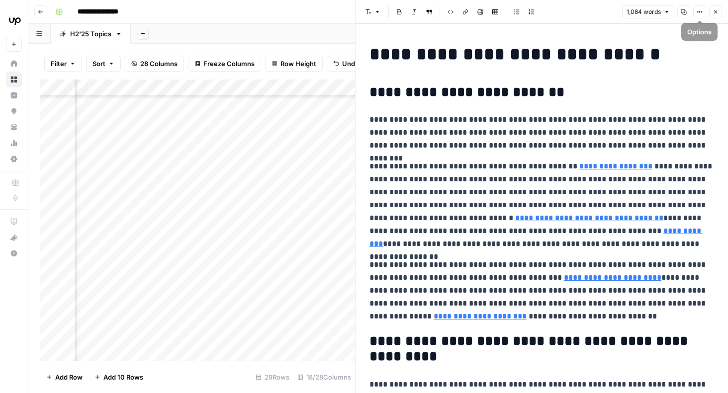
click at [716, 12] on icon "button" at bounding box center [716, 12] width 6 height 6
